Goal: Check status: Check status

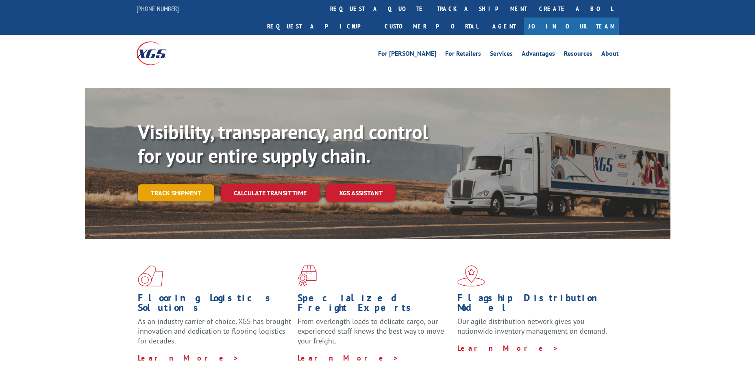
click at [182, 184] on link "Track shipment" at bounding box center [176, 192] width 76 height 17
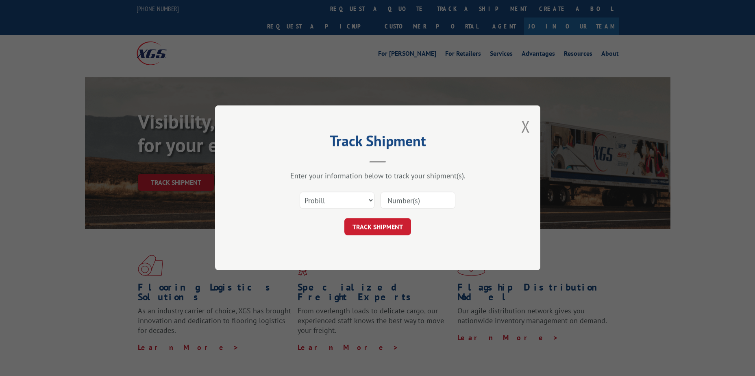
click at [375, 192] on div "Select category... Probill BOL PO" at bounding box center [378, 200] width 244 height 27
click at [370, 199] on select "Select category... Probill BOL PO" at bounding box center [337, 200] width 75 height 17
select select "bol"
click at [300, 192] on select "Select category... Probill BOL PO" at bounding box center [337, 200] width 75 height 17
click at [419, 194] on input at bounding box center [417, 200] width 75 height 17
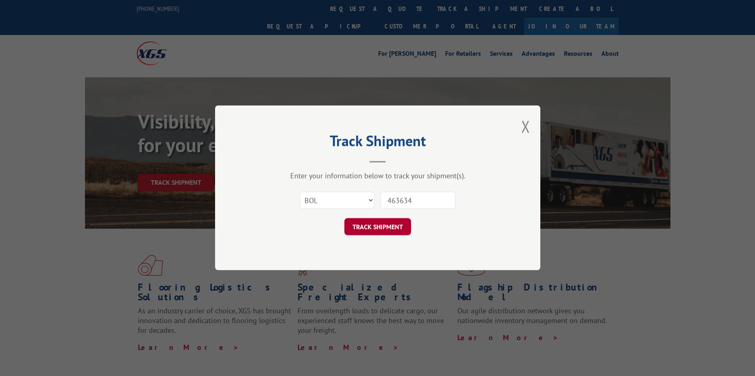
type input "463634"
click at [377, 227] on button "TRACK SHIPMENT" at bounding box center [377, 226] width 67 height 17
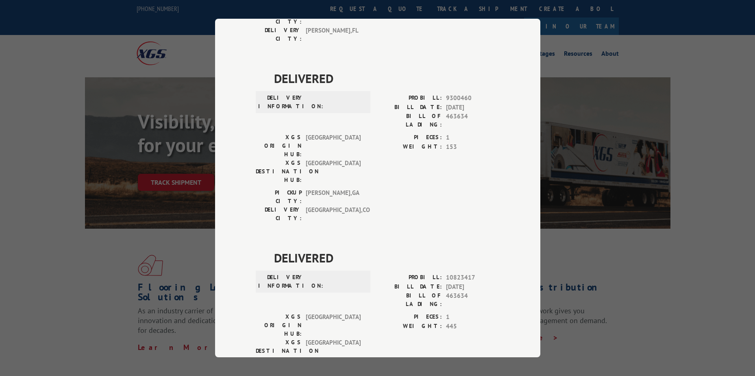
scroll to position [187, 0]
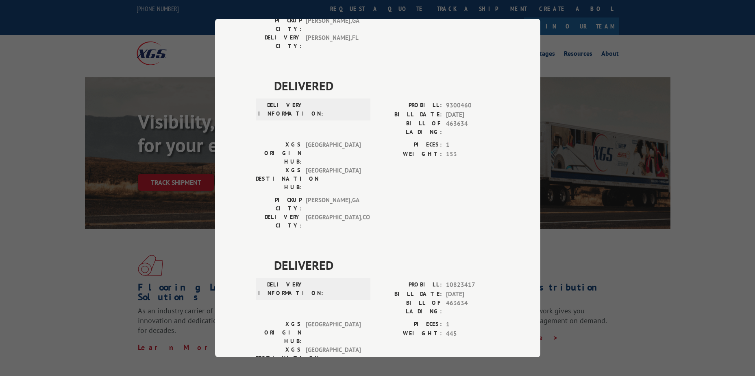
click at [59, 172] on div "Track Shipment DELIVERED DELIVERY INFORMATION: PROBILL: 8892895 BILL DATE: [DAT…" at bounding box center [377, 188] width 755 height 376
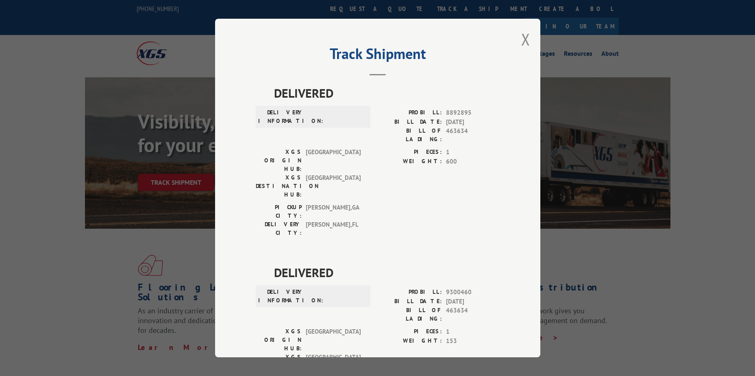
scroll to position [0, 0]
click at [522, 47] on button "Close modal" at bounding box center [525, 40] width 9 height 22
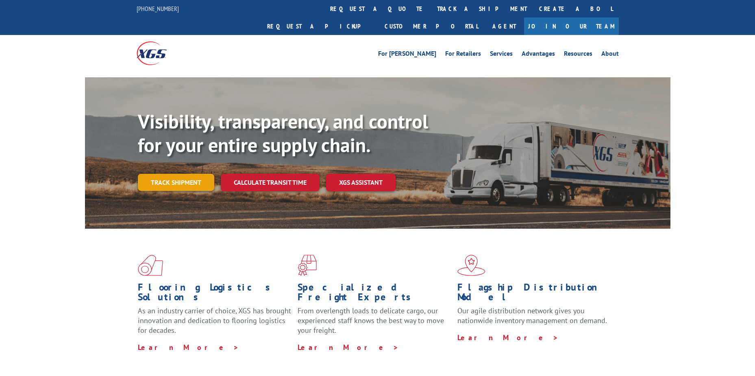
click at [176, 174] on link "Track shipment" at bounding box center [176, 182] width 76 height 17
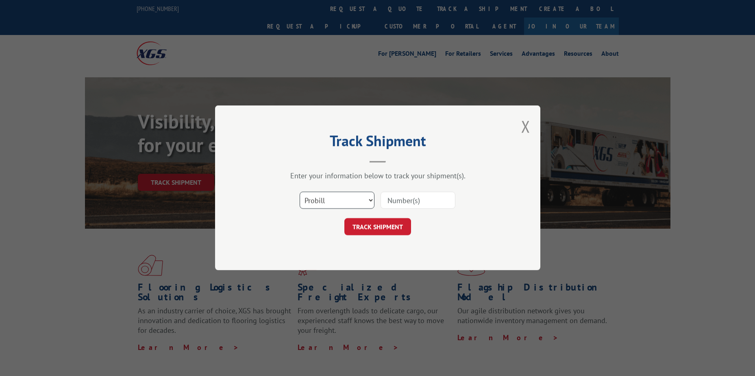
click at [369, 203] on select "Select category... Probill BOL PO" at bounding box center [337, 200] width 75 height 17
select select "bol"
click at [300, 192] on select "Select category... Probill BOL PO" at bounding box center [337, 200] width 75 height 17
click at [410, 204] on input at bounding box center [417, 200] width 75 height 17
type input "262834"
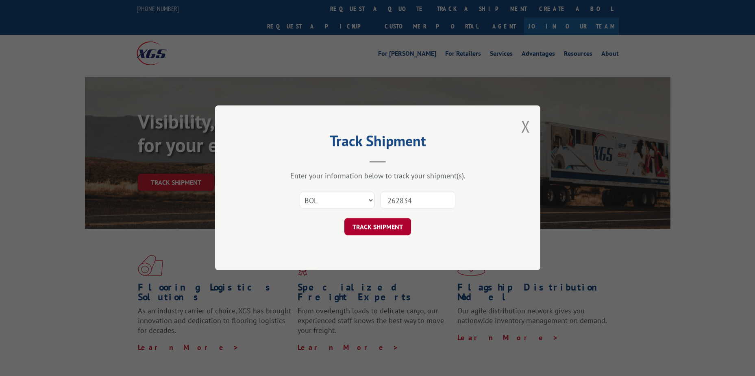
click at [392, 226] on button "TRACK SHIPMENT" at bounding box center [377, 226] width 67 height 17
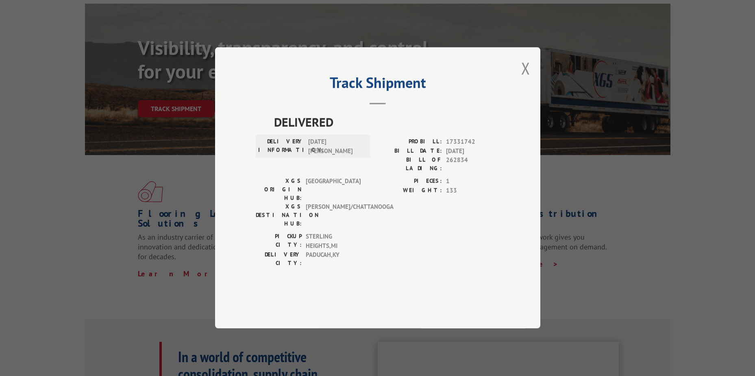
scroll to position [41, 0]
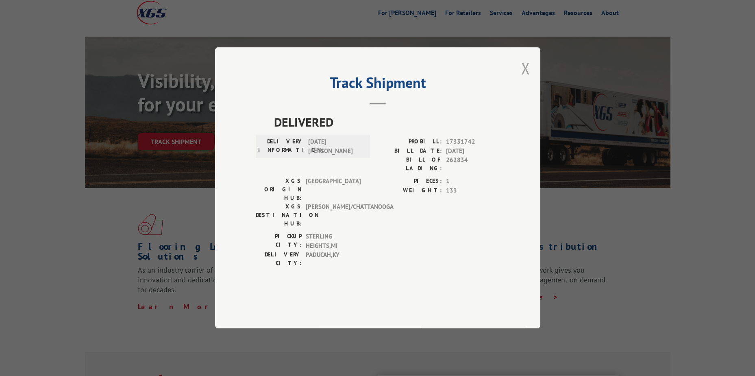
click at [529, 79] on button "Close modal" at bounding box center [525, 68] width 9 height 22
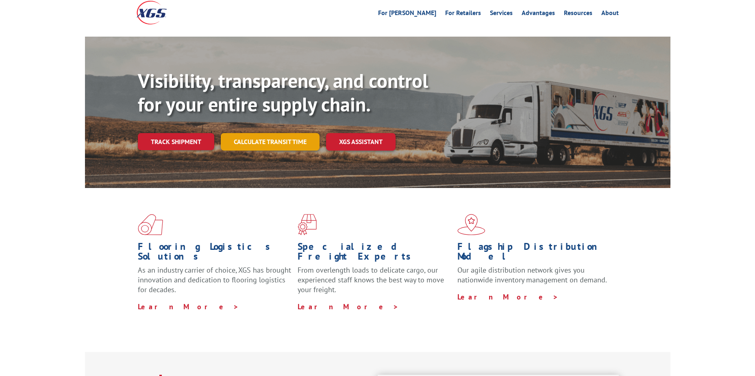
scroll to position [0, 0]
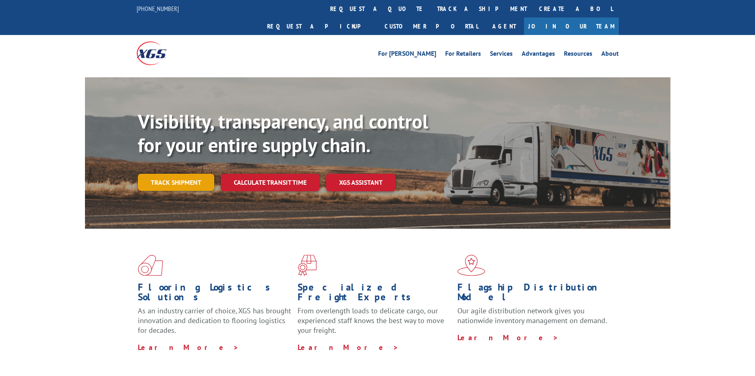
click at [179, 174] on link "Track shipment" at bounding box center [176, 182] width 76 height 17
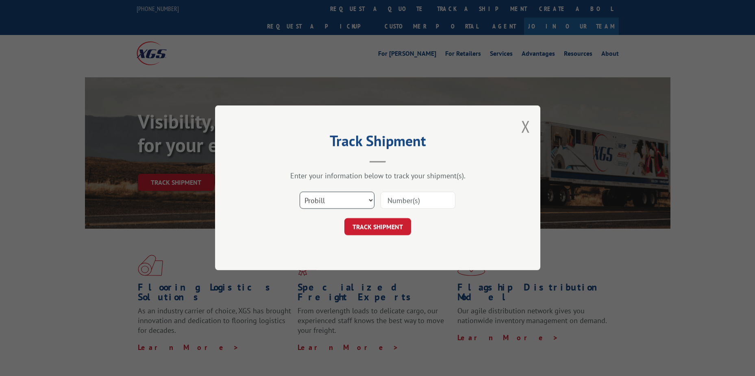
click at [352, 201] on select "Select category... Probill BOL PO" at bounding box center [337, 200] width 75 height 17
select select "po"
click at [300, 192] on select "Select category... Probill BOL PO" at bounding box center [337, 200] width 75 height 17
click at [409, 186] on div "Enter your information below to track your shipment(s). Select category... Prob…" at bounding box center [378, 203] width 244 height 64
click at [409, 199] on input at bounding box center [417, 200] width 75 height 17
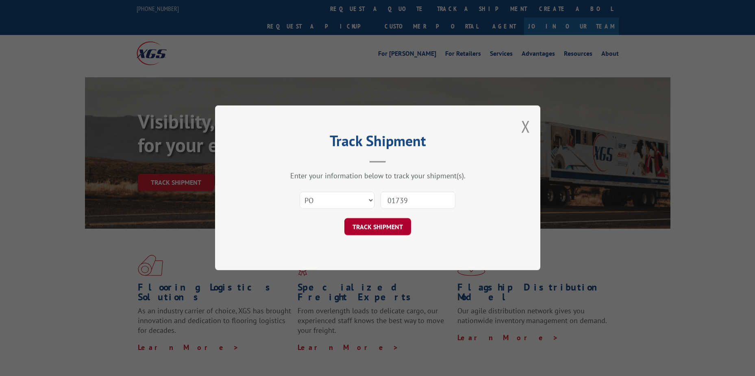
type input "01739"
click at [385, 226] on button "TRACK SHIPMENT" at bounding box center [377, 226] width 67 height 17
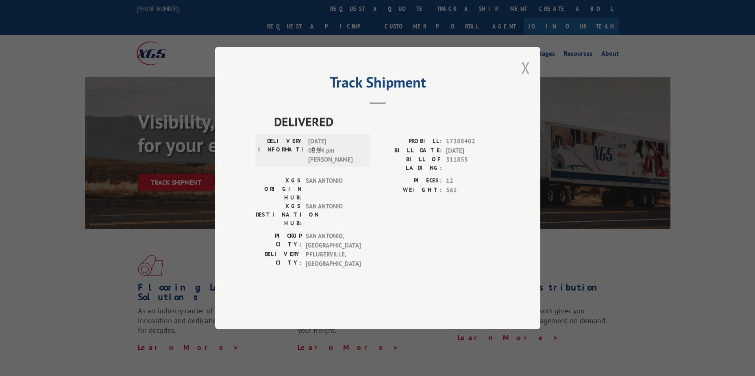
click at [528, 78] on button "Close modal" at bounding box center [525, 68] width 9 height 22
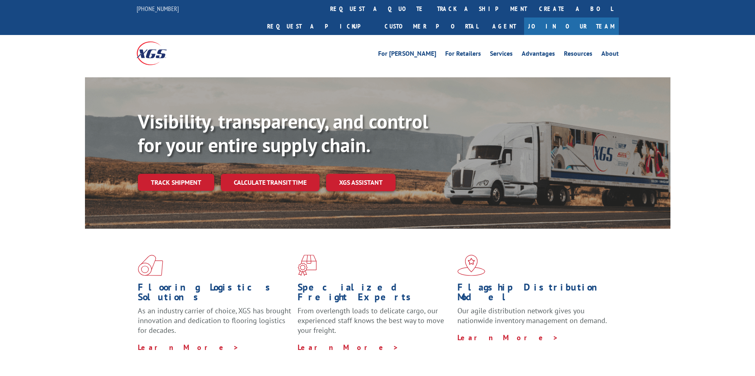
click at [189, 174] on link "Track shipment" at bounding box center [176, 182] width 76 height 17
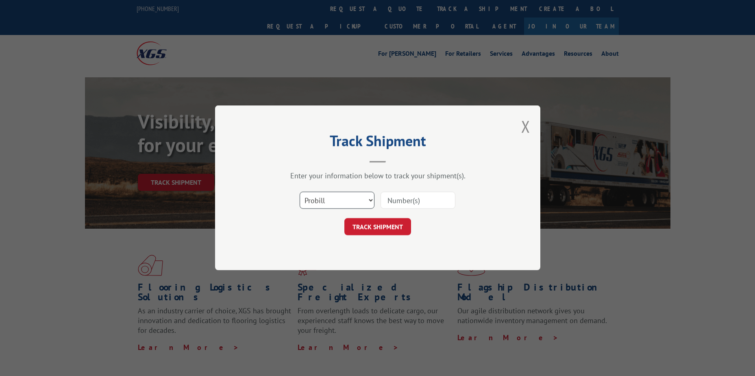
click at [363, 196] on select "Select category... Probill BOL PO" at bounding box center [337, 200] width 75 height 17
select select "po"
click at [300, 192] on select "Select category... Probill BOL PO" at bounding box center [337, 200] width 75 height 17
click at [433, 189] on div "Select category... Probill BOL PO" at bounding box center [378, 200] width 244 height 27
click at [433, 194] on input at bounding box center [417, 200] width 75 height 17
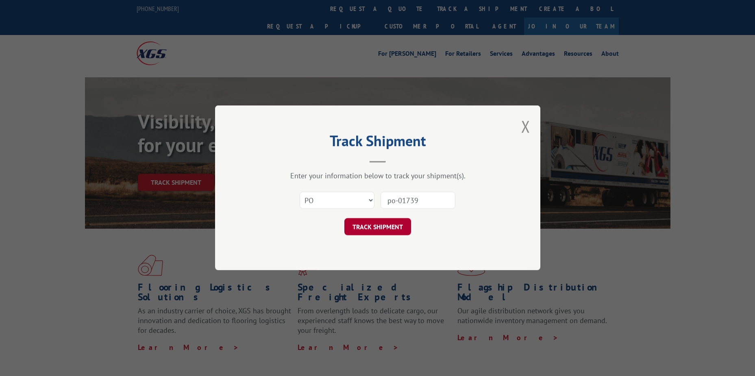
type input "po-01739"
click at [370, 227] on button "TRACK SHIPMENT" at bounding box center [377, 226] width 67 height 17
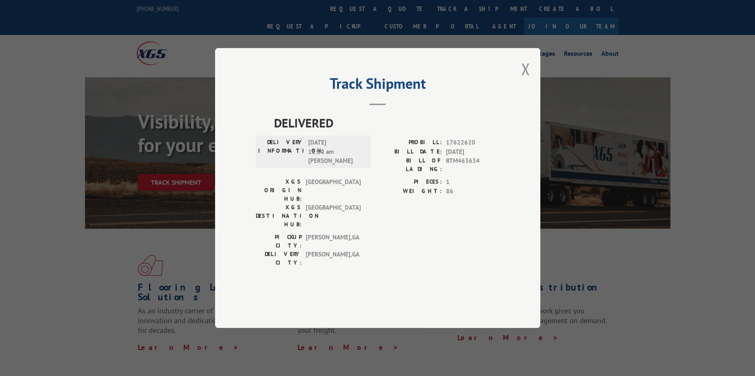
scroll to position [41, 0]
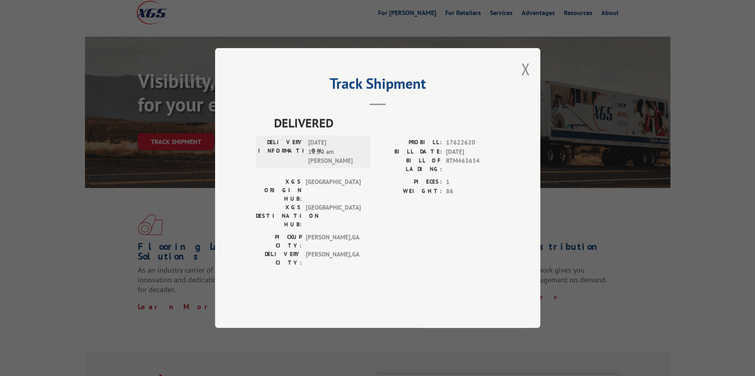
click at [472, 147] on span "17622620" at bounding box center [473, 142] width 54 height 9
click at [467, 147] on span "17622620" at bounding box center [473, 142] width 54 height 9
copy span "17622620"
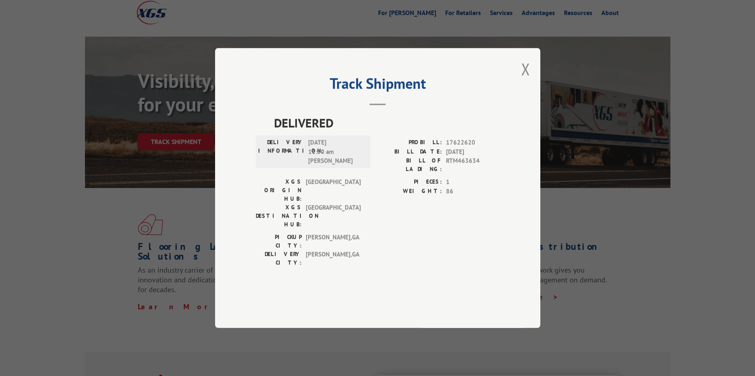
click at [63, 263] on div "Track Shipment DELIVERED DELIVERY INFORMATION: [DATE] 11:30 am [PERSON_NAME]: 1…" at bounding box center [377, 188] width 755 height 376
click at [528, 80] on button "Close modal" at bounding box center [525, 69] width 9 height 22
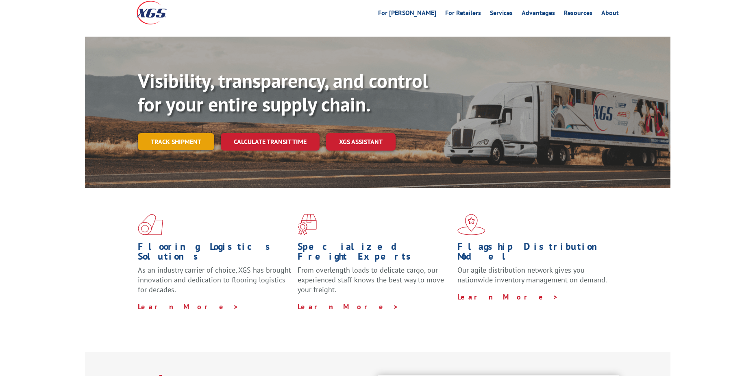
click at [172, 133] on link "Track shipment" at bounding box center [176, 141] width 76 height 17
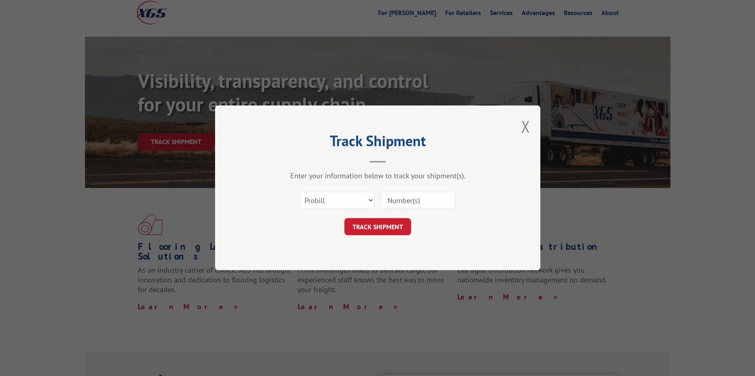
click at [420, 199] on input at bounding box center [417, 200] width 75 height 17
paste input "17622620"
type input "17622620"
click at [369, 224] on button "TRACK SHIPMENT" at bounding box center [377, 226] width 67 height 17
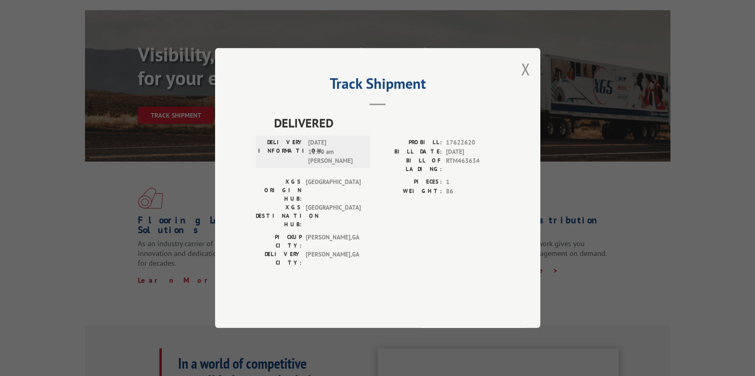
scroll to position [81, 0]
